Goal: Book appointment/travel/reservation

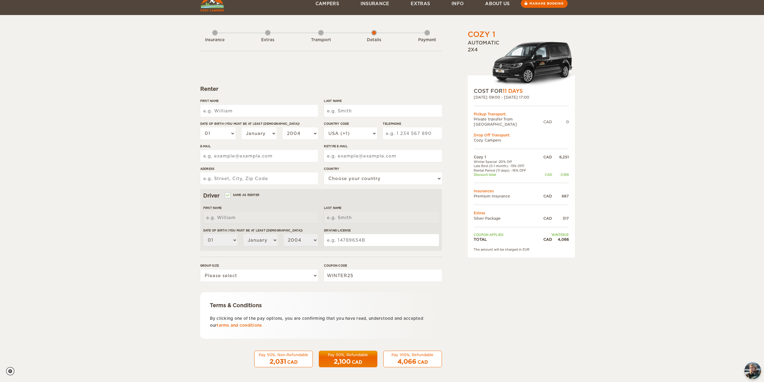
scroll to position [9, 0]
click at [304, 278] on select "Please select 1 2" at bounding box center [259, 275] width 118 height 12
select select "1"
click at [200, 269] on select "Please select 1 2" at bounding box center [259, 275] width 118 height 12
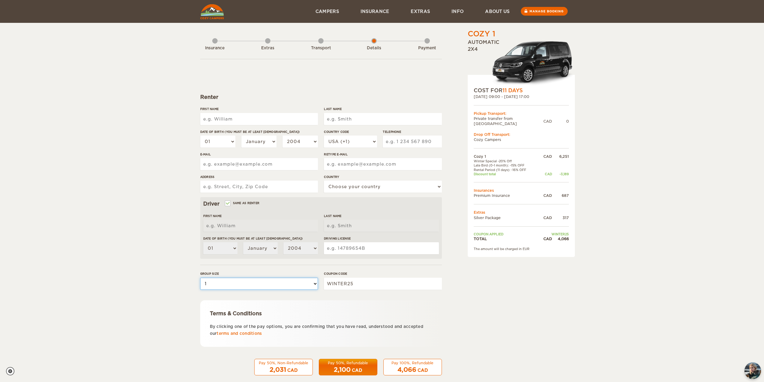
scroll to position [0, 0]
click at [226, 205] on input "Same as renter" at bounding box center [227, 204] width 4 height 4
checkbox input "false"
select select
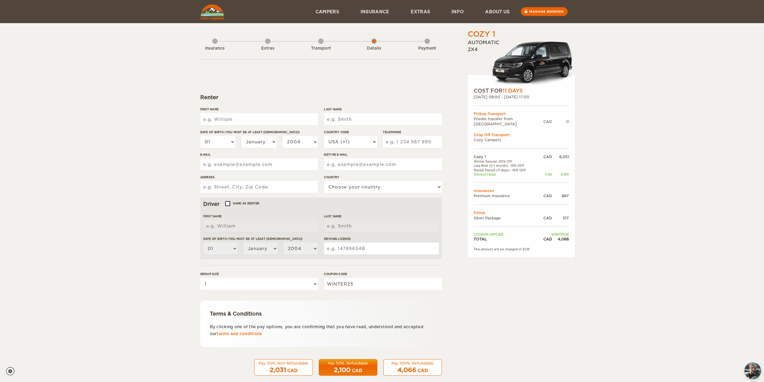
select select
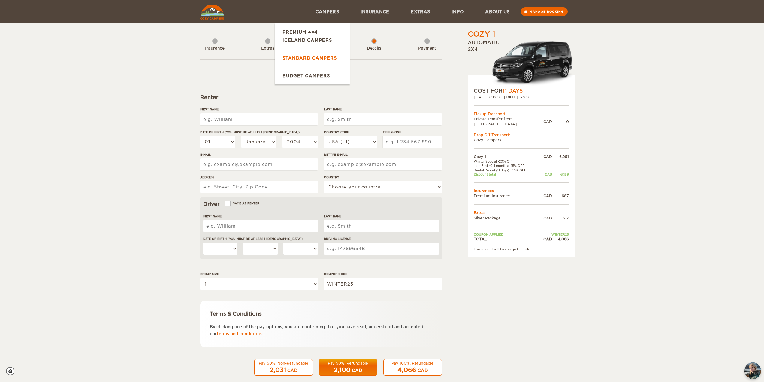
click at [312, 57] on link "Standard Campers" at bounding box center [312, 58] width 75 height 18
